Goal: Task Accomplishment & Management: Manage account settings

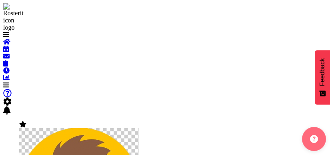
click at [9, 82] on span at bounding box center [6, 85] width 6 height 7
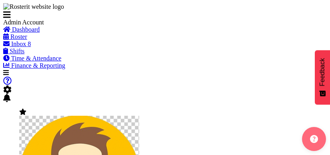
scroll to position [31, 0]
click at [37, 69] on link "Finance & Reporting" at bounding box center [34, 65] width 62 height 7
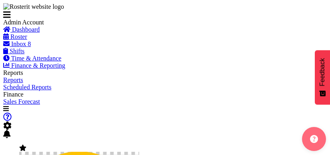
click at [42, 62] on span "Time & Attendance" at bounding box center [36, 58] width 50 height 7
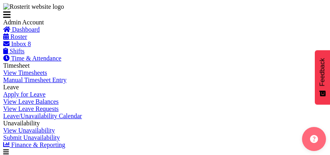
scroll to position [196, 0]
click at [56, 105] on link "View Leave Requests" at bounding box center [31, 108] width 56 height 7
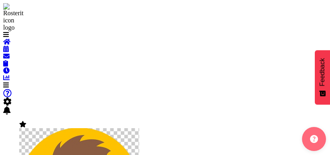
select select
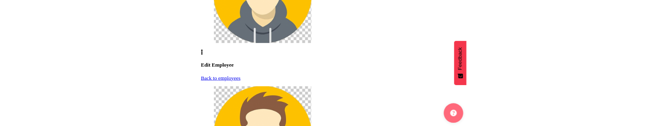
scroll to position [245, 0]
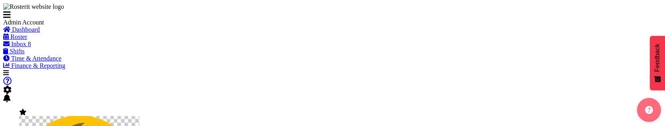
scroll to position [245, 0]
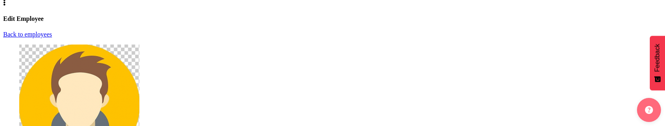
select select
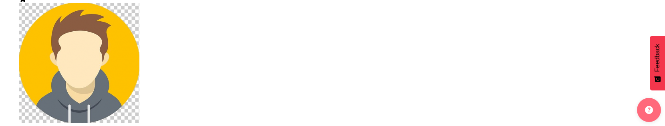
scroll to position [0, 0]
